Goal: Task Accomplishment & Management: Complete application form

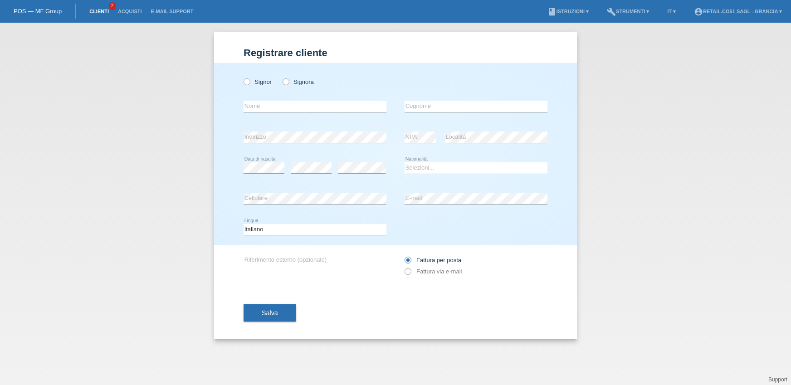
click at [106, 11] on link "Clienti" at bounding box center [99, 11] width 29 height 5
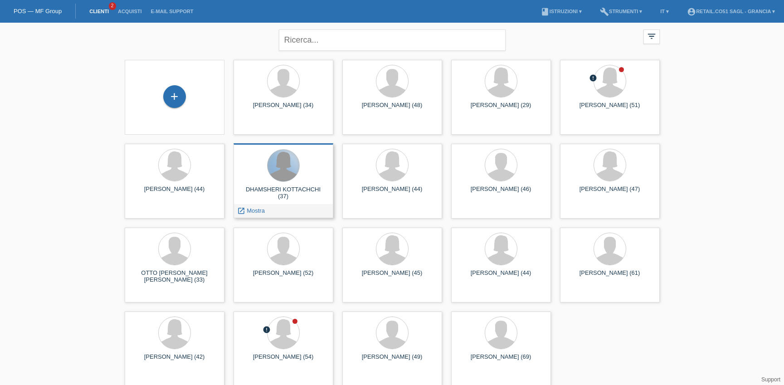
click at [281, 170] on div at bounding box center [284, 166] width 32 height 32
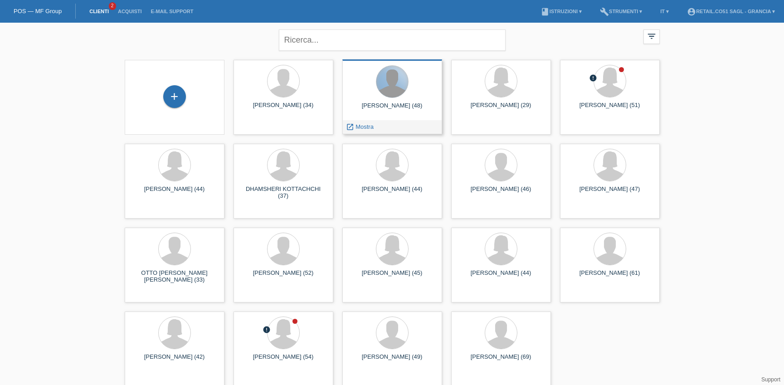
click at [397, 87] on div at bounding box center [392, 82] width 32 height 32
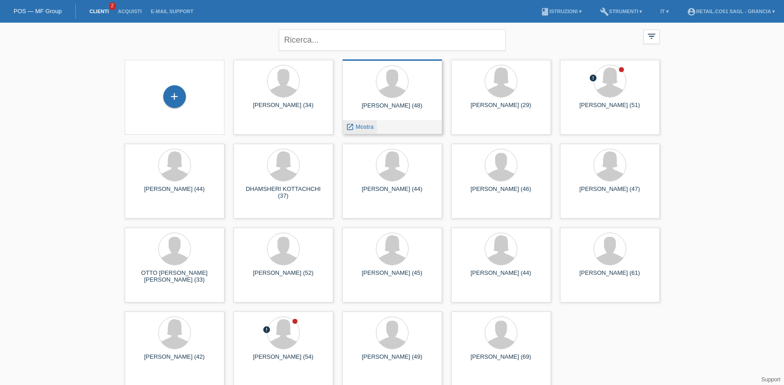
click at [359, 128] on span "Mostra" at bounding box center [365, 126] width 18 height 7
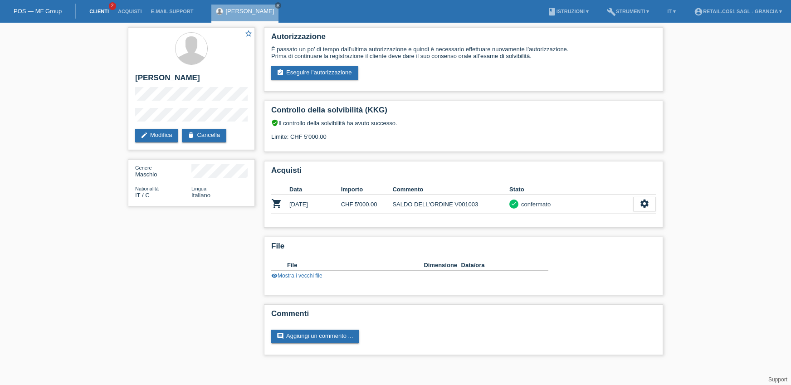
click at [98, 12] on link "Clienti" at bounding box center [99, 11] width 29 height 5
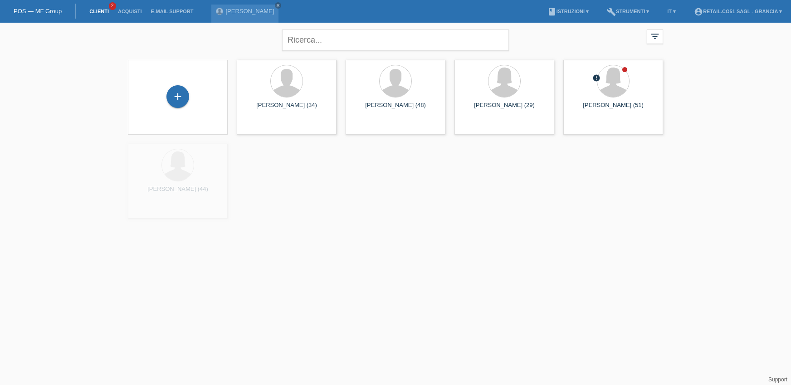
click at [113, 7] on li "Acquisti" at bounding box center [129, 11] width 33 height 23
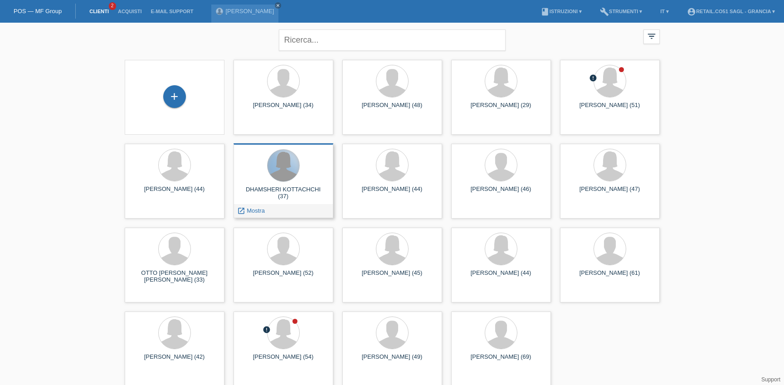
click at [283, 180] on div at bounding box center [284, 166] width 32 height 32
click at [249, 209] on span "Mostra" at bounding box center [256, 210] width 18 height 7
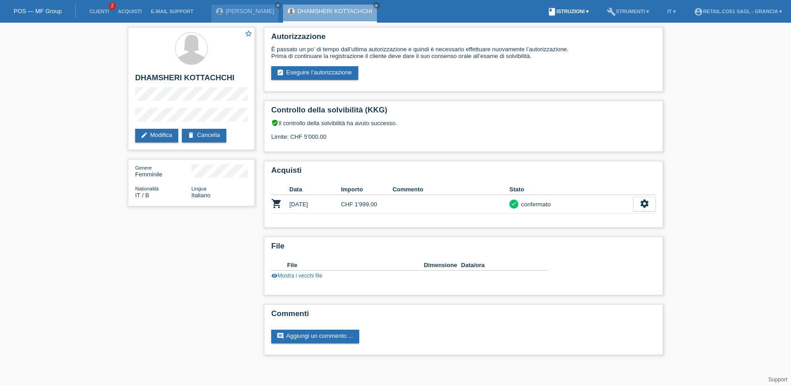
click at [567, 12] on link "book Istruzioni ▾" at bounding box center [568, 11] width 50 height 5
click at [691, 74] on div "star_border DHAMSHERI KOTTACHCHI edit Modifica delete Cancella Genere Femminile…" at bounding box center [395, 194] width 791 height 342
click at [637, 9] on link "build Strumenti ▾" at bounding box center [627, 11] width 51 height 5
click at [712, 68] on div "star_border DHAMSHERI KOTTACHCHI edit Modifica delete Cancella Genere Femminile…" at bounding box center [395, 194] width 791 height 342
click at [753, 91] on div "star_border DHAMSHERI KOTTACHCHI edit Modifica delete Cancella Genere Femminile…" at bounding box center [395, 194] width 791 height 342
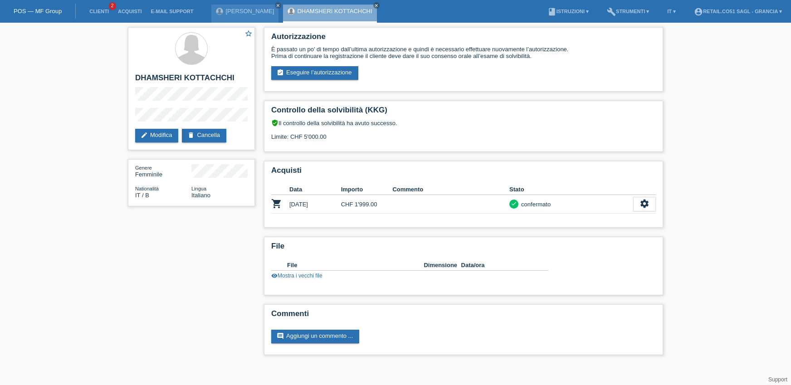
click at [698, 76] on div "star_border DHAMSHERI KOTTACHCHI edit Modifica delete Cancella Genere Femminile…" at bounding box center [395, 194] width 791 height 342
drag, startPoint x: 345, startPoint y: 59, endPoint x: 535, endPoint y: 59, distance: 190.0
click at [535, 59] on div "È passato un po’ di tempo dall’ultima autorizzazione e quindi è necessario effe…" at bounding box center [463, 53] width 385 height 14
click at [547, 61] on div "È passato un po’ di tempo dall’ultima autorizzazione e quindi è necessario effe…" at bounding box center [463, 63] width 385 height 34
click at [645, 203] on icon "settings" at bounding box center [645, 204] width 10 height 10
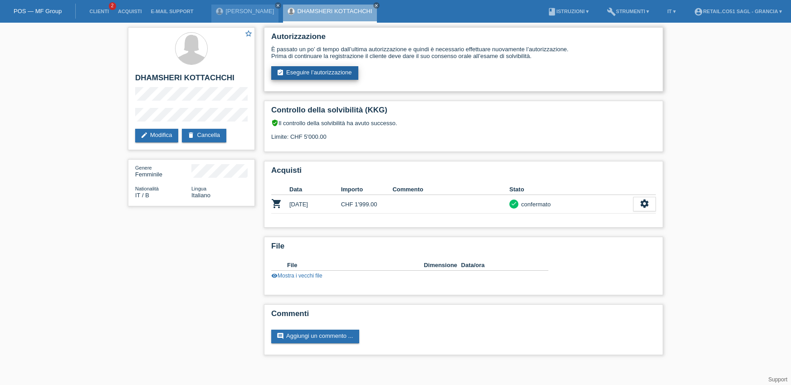
click at [325, 73] on link "assignment_turned_in Eseguire l’autorizzazione" at bounding box center [314, 73] width 87 height 14
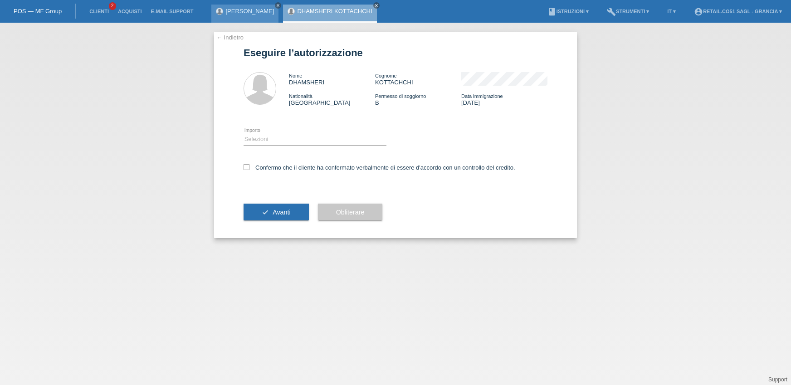
click at [277, 5] on icon "close" at bounding box center [278, 5] width 5 height 5
click at [247, 167] on icon at bounding box center [247, 167] width 6 height 6
click at [247, 167] on input "Confermo che il cliente ha confermato verbalmente di essere d'accordo con un co…" at bounding box center [247, 167] width 6 height 6
checkbox input "true"
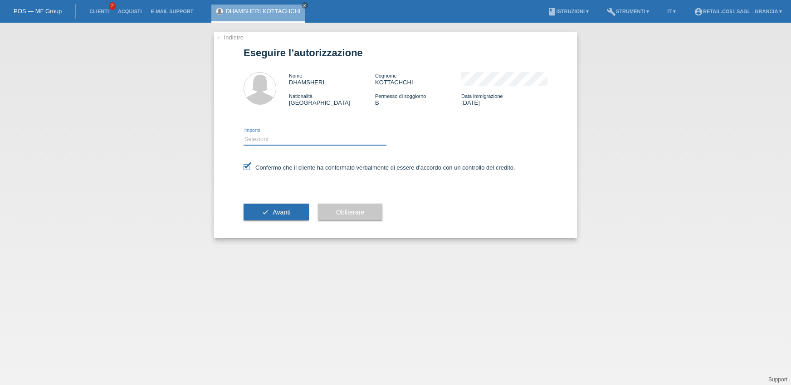
click at [259, 142] on select "Selezioni CHF 1.00 - CHF 499.00 CHF 500.00 - CHF 1'999.00 CHF 2'000.00 - CHF 7'…" at bounding box center [315, 139] width 143 height 11
click at [261, 137] on select "Selezioni CHF 1.00 - CHF 499.00 CHF 500.00 - CHF 1'999.00 CHF 2'000.00 - CHF 7'…" at bounding box center [315, 139] width 143 height 11
click at [278, 139] on select "Selezioni CHF 1.00 - CHF 499.00 CHF 500.00 - CHF 1'999.00 CHF 2'000.00 - CHF 7'…" at bounding box center [315, 139] width 143 height 11
click at [98, 12] on link "Clienti" at bounding box center [99, 11] width 29 height 5
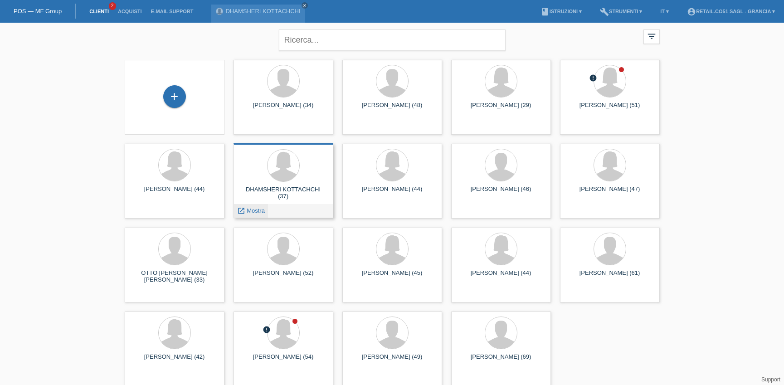
click at [251, 212] on span "Mostra" at bounding box center [256, 210] width 18 height 7
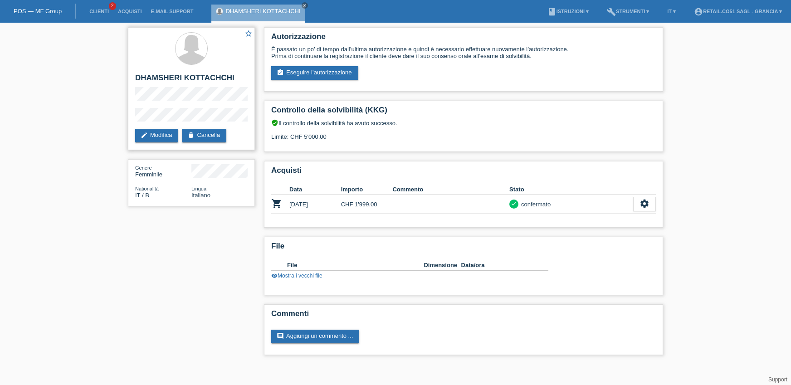
click at [162, 79] on h2 "DHAMSHERI KOTTACHCHI" at bounding box center [191, 80] width 112 height 14
click at [169, 76] on h2 "DHAMSHERI KOTTACHCHI" at bounding box center [191, 80] width 112 height 14
click at [95, 11] on link "Clienti" at bounding box center [99, 11] width 29 height 5
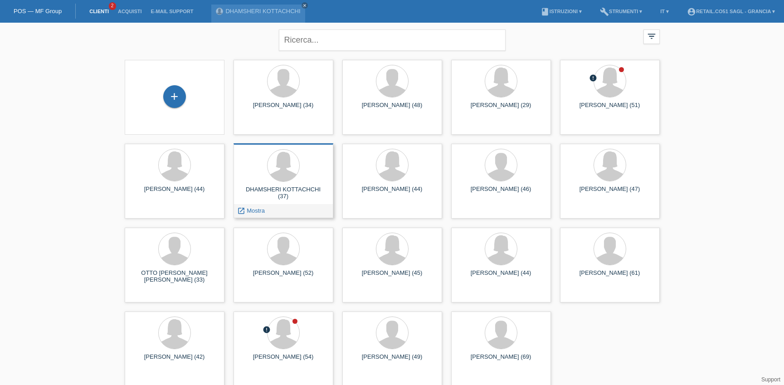
click at [253, 210] on span "Mostra" at bounding box center [256, 210] width 18 height 7
